Goal: Find specific page/section: Find specific page/section

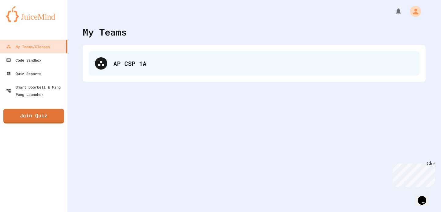
click at [164, 65] on div "AP CSP 1A" at bounding box center [263, 63] width 300 height 9
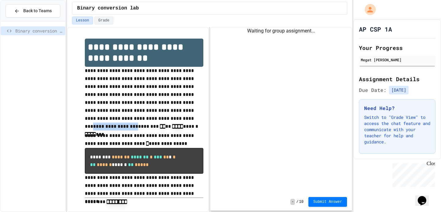
drag, startPoint x: 118, startPoint y: 118, endPoint x: 155, endPoint y: 118, distance: 37.3
click at [156, 118] on p "**********" at bounding box center [144, 99] width 118 height 65
click at [153, 130] on p "**********" at bounding box center [144, 99] width 118 height 65
